Goal: Check status: Check status

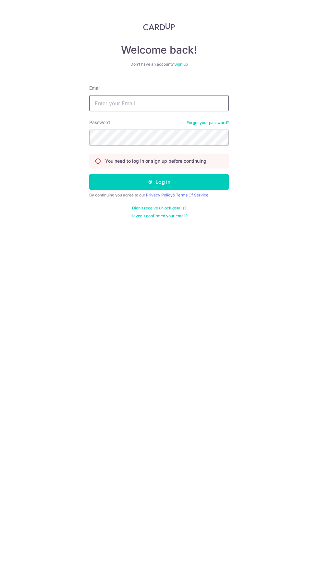
click at [199, 101] on input "Email" at bounding box center [159, 103] width 140 height 16
type input "[EMAIL_ADDRESS][DOMAIN_NAME]"
click at [89, 174] on button "Log in" at bounding box center [159, 182] width 140 height 16
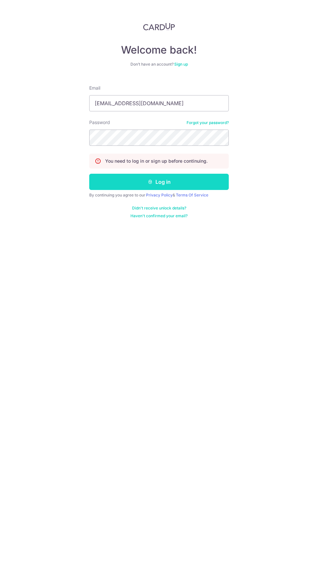
click at [208, 181] on button "Log in" at bounding box center [159, 182] width 140 height 16
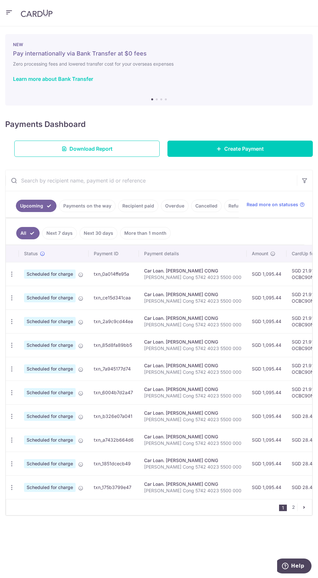
click at [101, 205] on link "Payments on the way" at bounding box center [87, 206] width 56 height 12
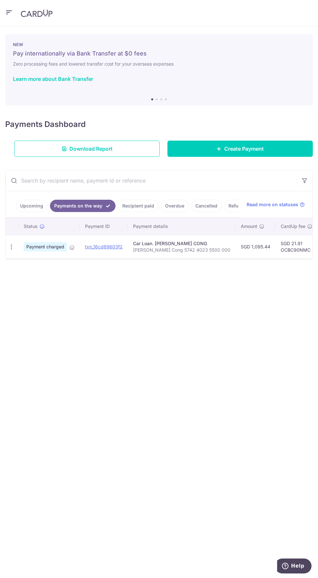
click at [45, 202] on link "Upcoming" at bounding box center [31, 206] width 31 height 12
